Goal: Task Accomplishment & Management: Use online tool/utility

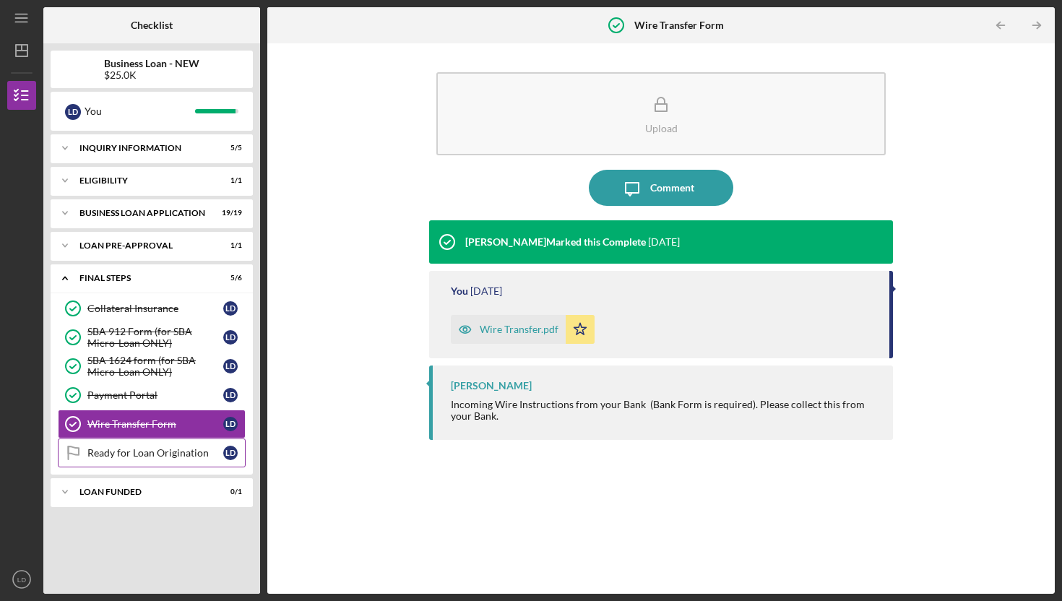
click at [151, 439] on link "Ready for Loan Origination Ready for Loan Origination [PERSON_NAME]" at bounding box center [152, 453] width 188 height 29
